Goal: Task Accomplishment & Management: Manage account settings

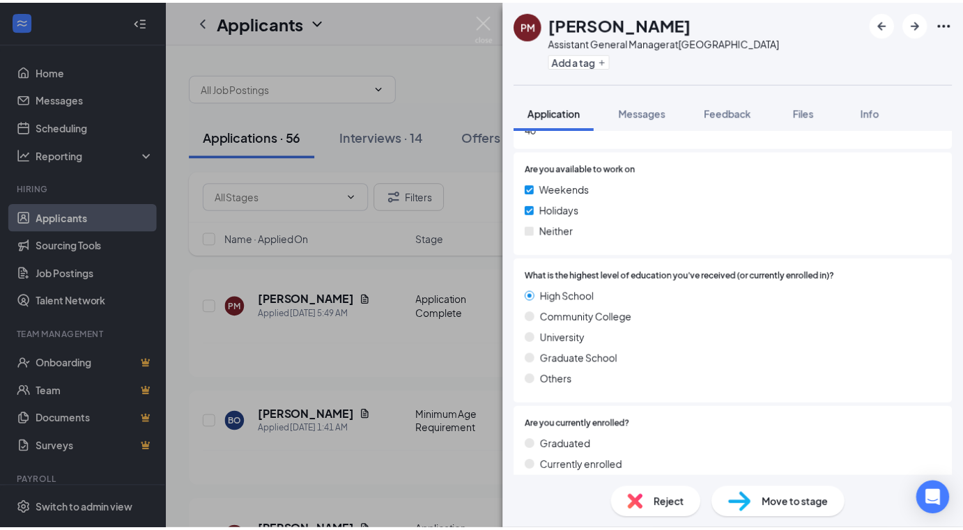
scroll to position [1287, 0]
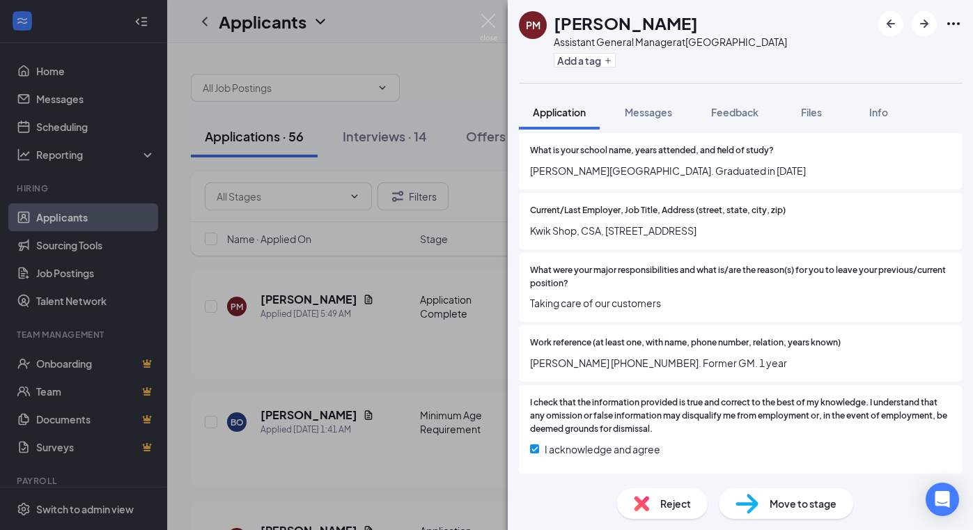
click at [304, 371] on div "PM [PERSON_NAME] Assistant General Manager at [GEOGRAPHIC_DATA] Add a tag Appli…" at bounding box center [486, 265] width 973 height 530
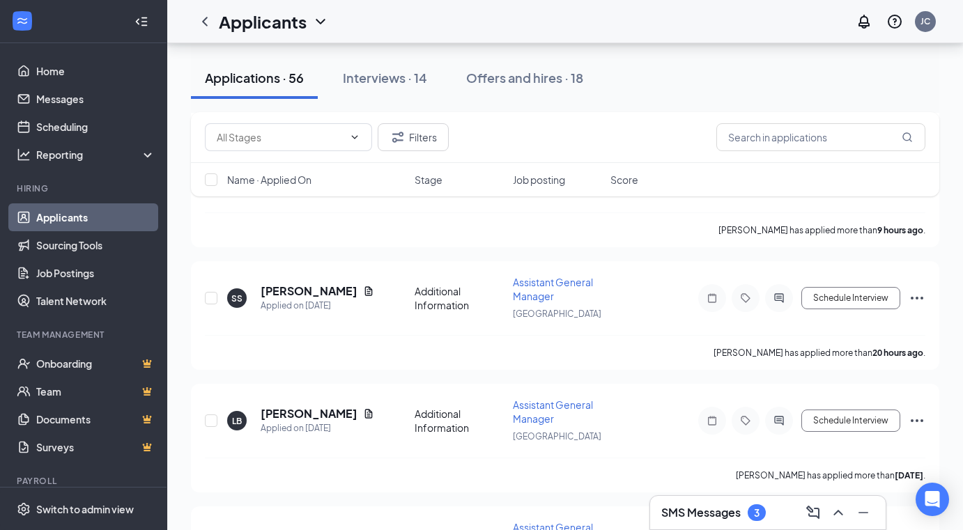
scroll to position [418, 0]
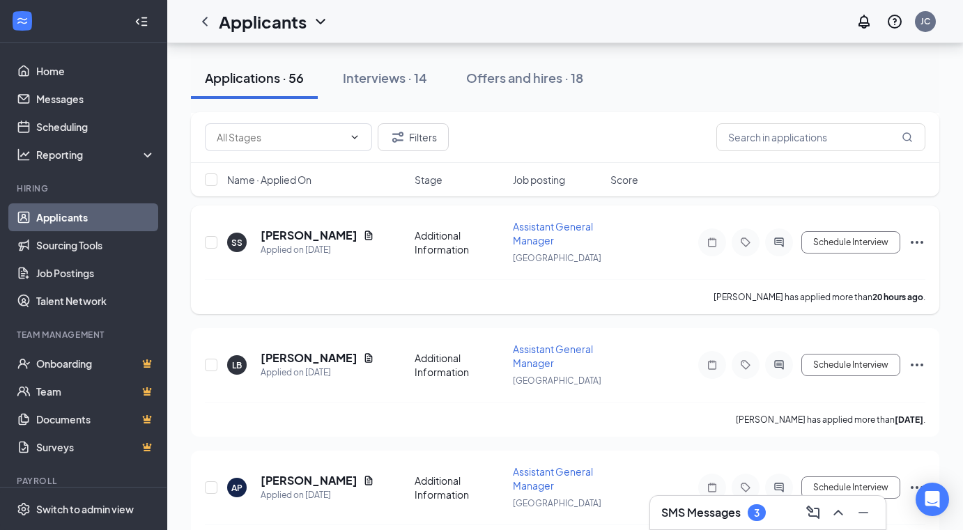
click at [536, 240] on span "Assistant General Manager" at bounding box center [553, 233] width 80 height 26
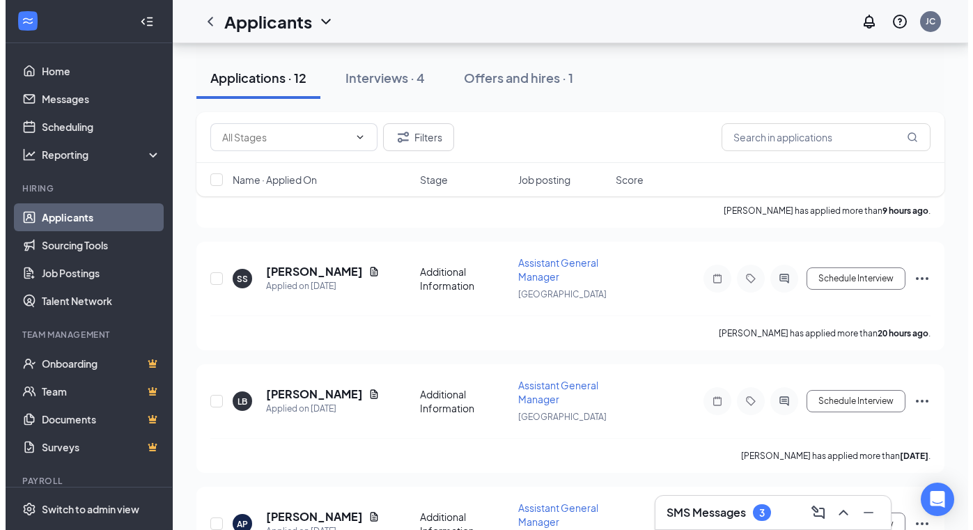
scroll to position [348, 0]
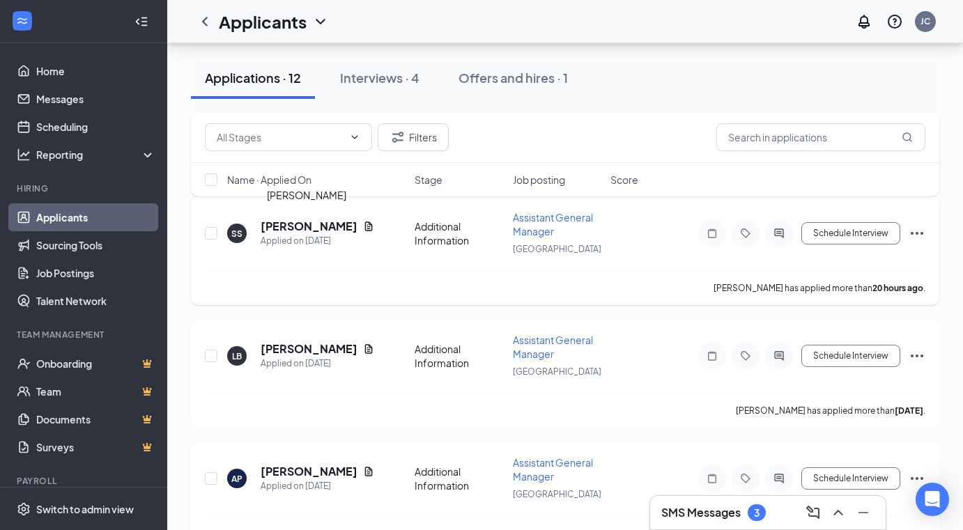
click at [323, 224] on h5 "[PERSON_NAME]" at bounding box center [308, 226] width 97 height 15
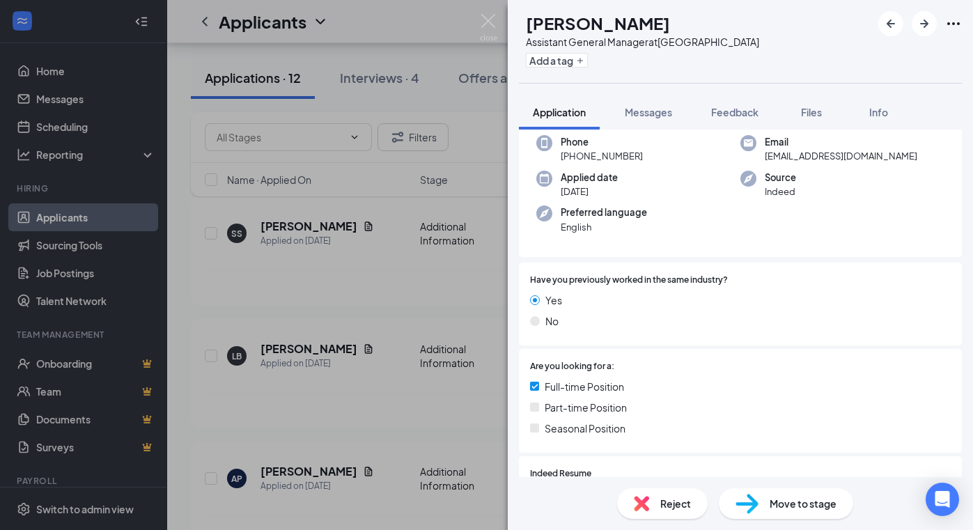
scroll to position [333, 0]
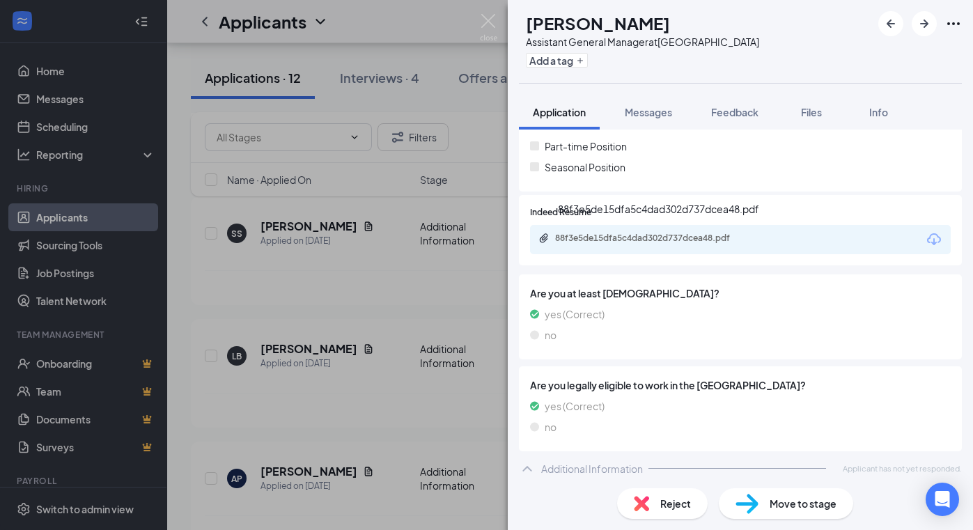
click at [659, 235] on div "88f3e5de15dfa5c4dad302d737dcea48.pdf" at bounding box center [652, 238] width 195 height 11
click at [786, 511] on span "Move to stage" at bounding box center [803, 503] width 67 height 15
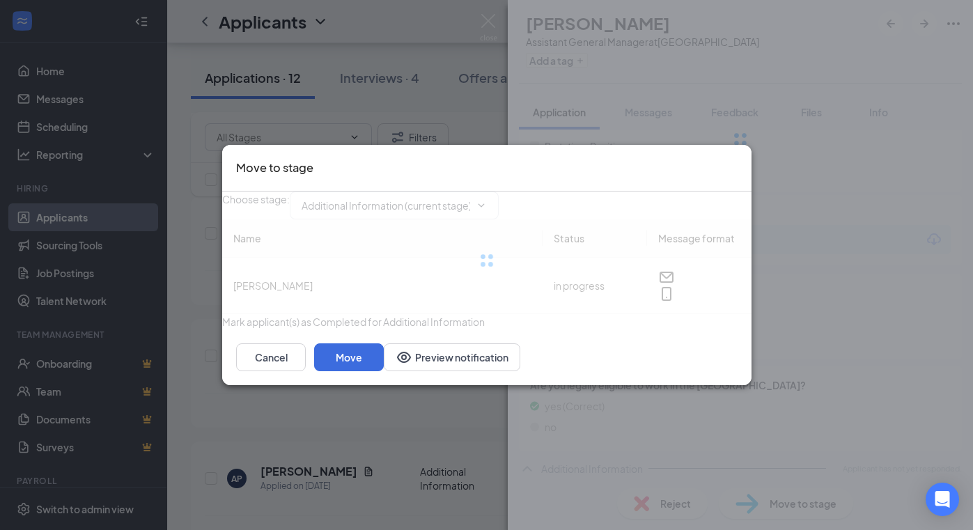
type input "Application Complete (next stage)"
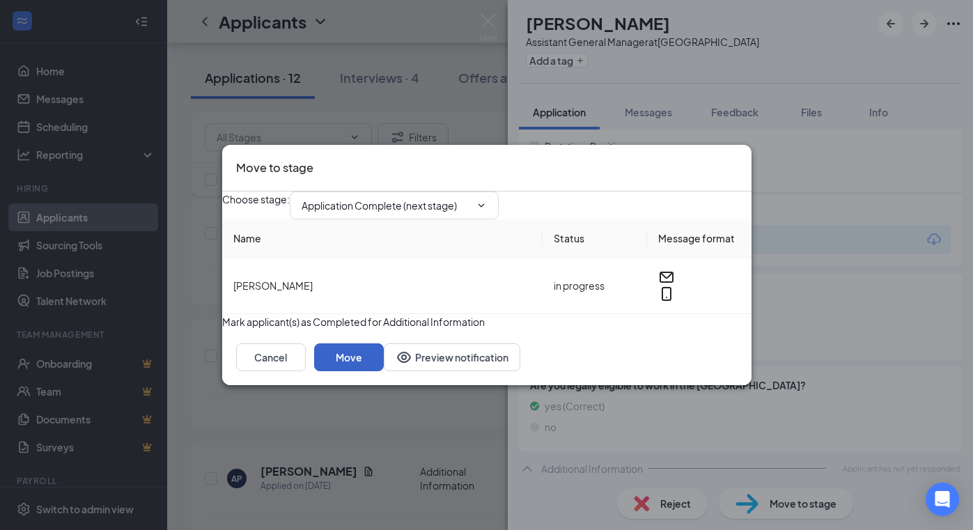
click at [384, 371] on button "Move" at bounding box center [349, 357] width 70 height 28
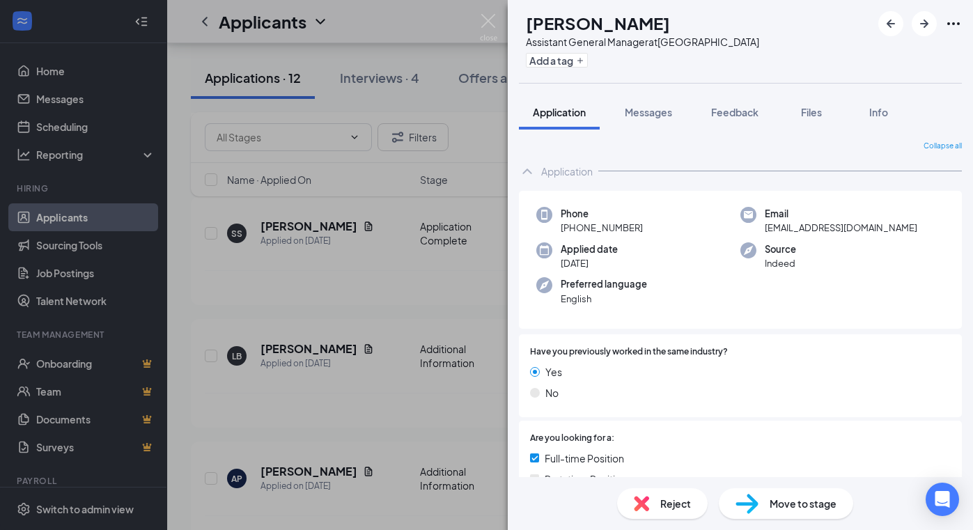
click at [378, 283] on div "LB [PERSON_NAME] Assistant General Manager at [GEOGRAPHIC_DATA] Add a tag Appli…" at bounding box center [486, 265] width 973 height 530
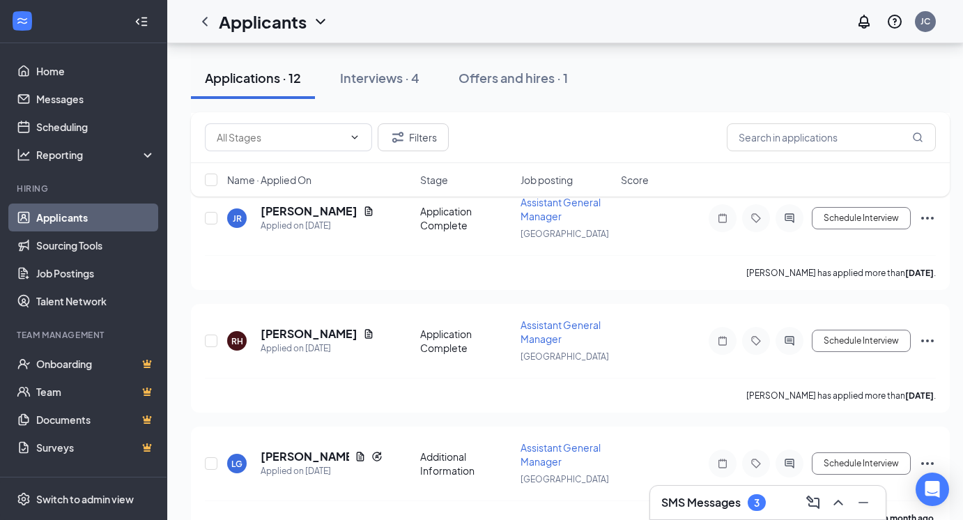
scroll to position [1184, 0]
